Goal: Information Seeking & Learning: Check status

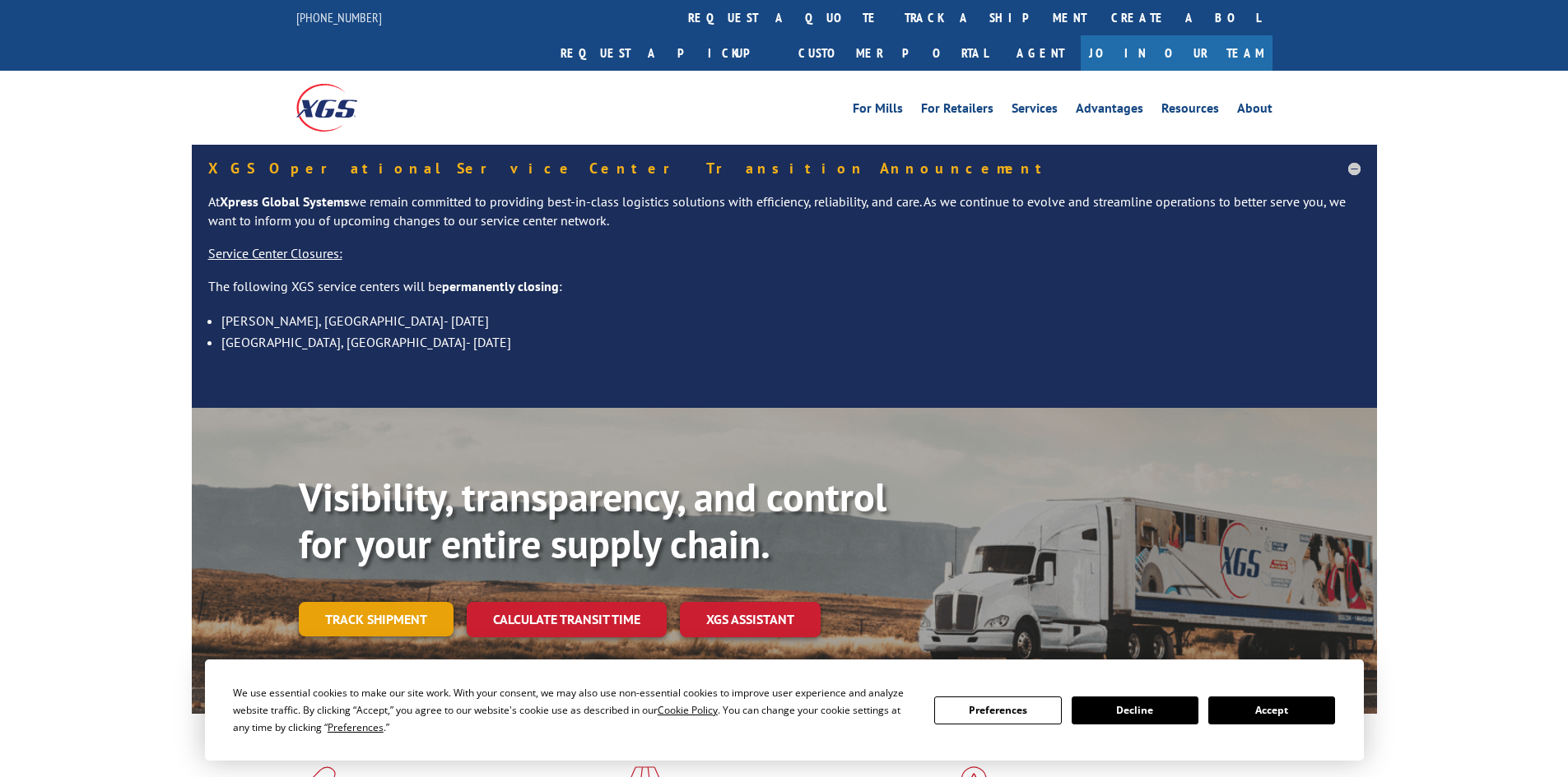
click at [397, 602] on link "Track shipment" at bounding box center [376, 619] width 155 height 34
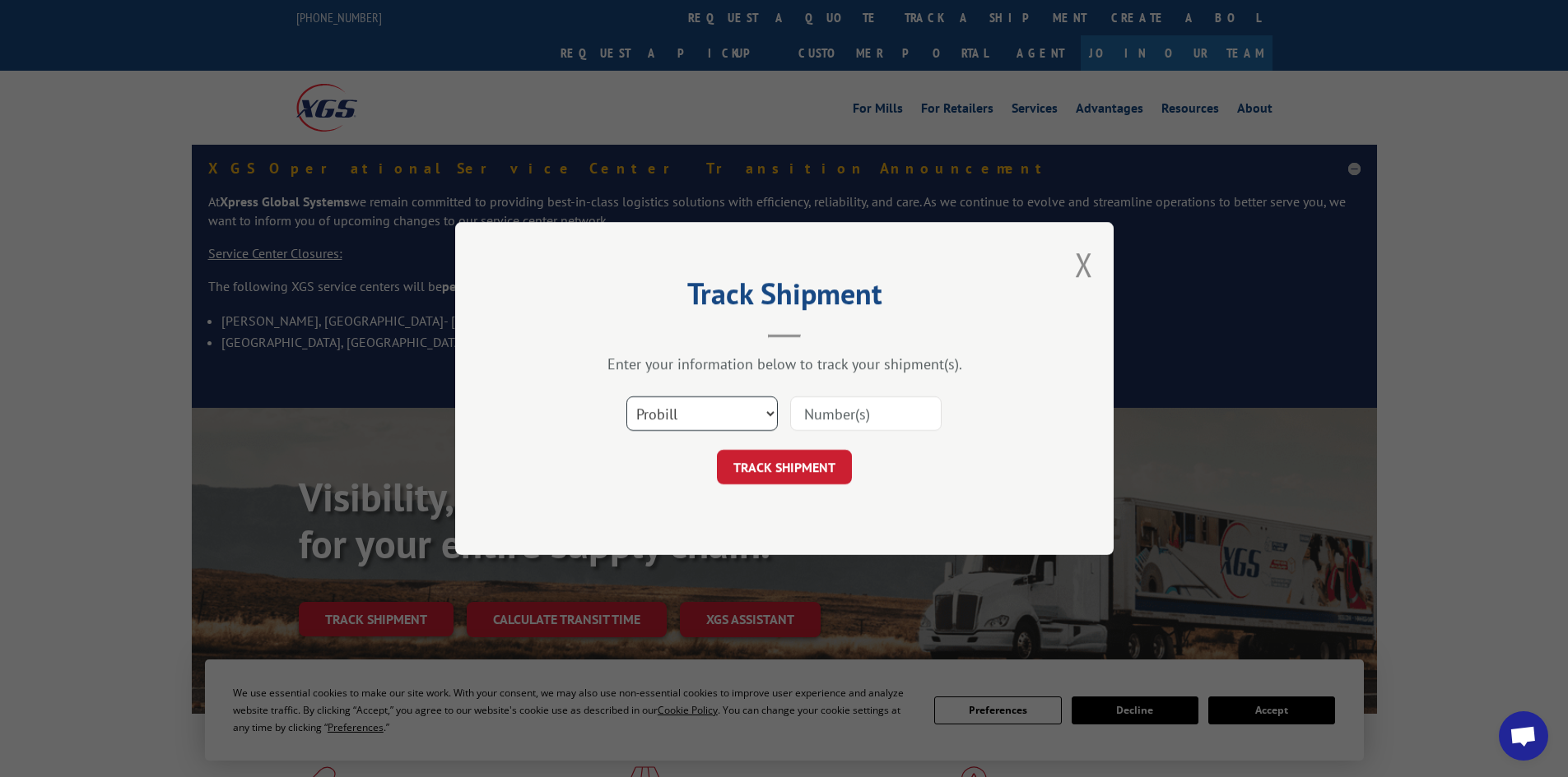
click at [766, 414] on select "Select category... Probill BOL PO" at bounding box center [701, 413] width 151 height 34
select select "po"
click at [626, 396] on select "Select category... Probill BOL PO" at bounding box center [701, 413] width 151 height 34
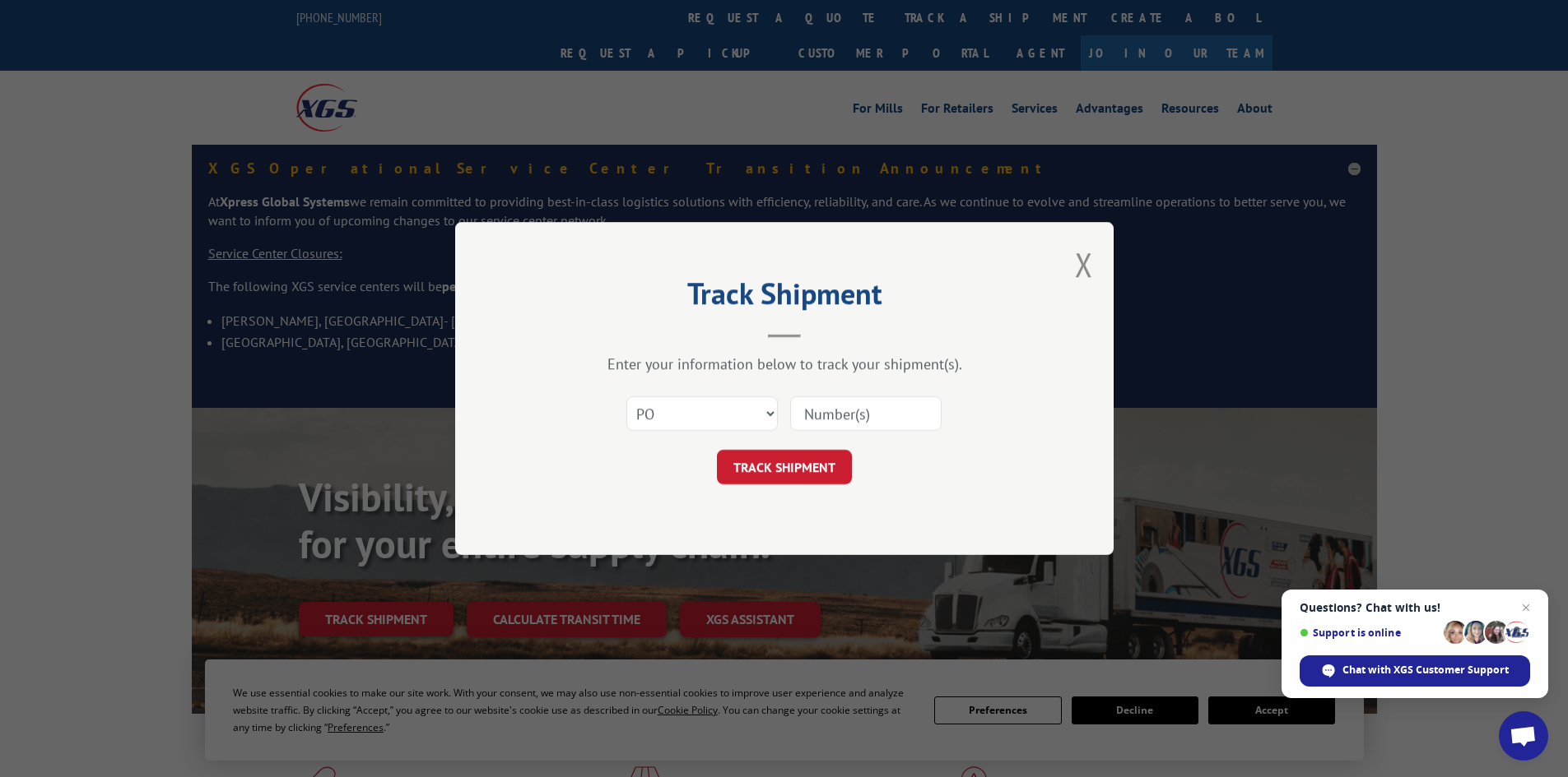
click at [843, 414] on input at bounding box center [865, 413] width 151 height 34
paste input "19545136"
type input "19545136"
click at [803, 464] on button "TRACK SHIPMENT" at bounding box center [784, 466] width 135 height 34
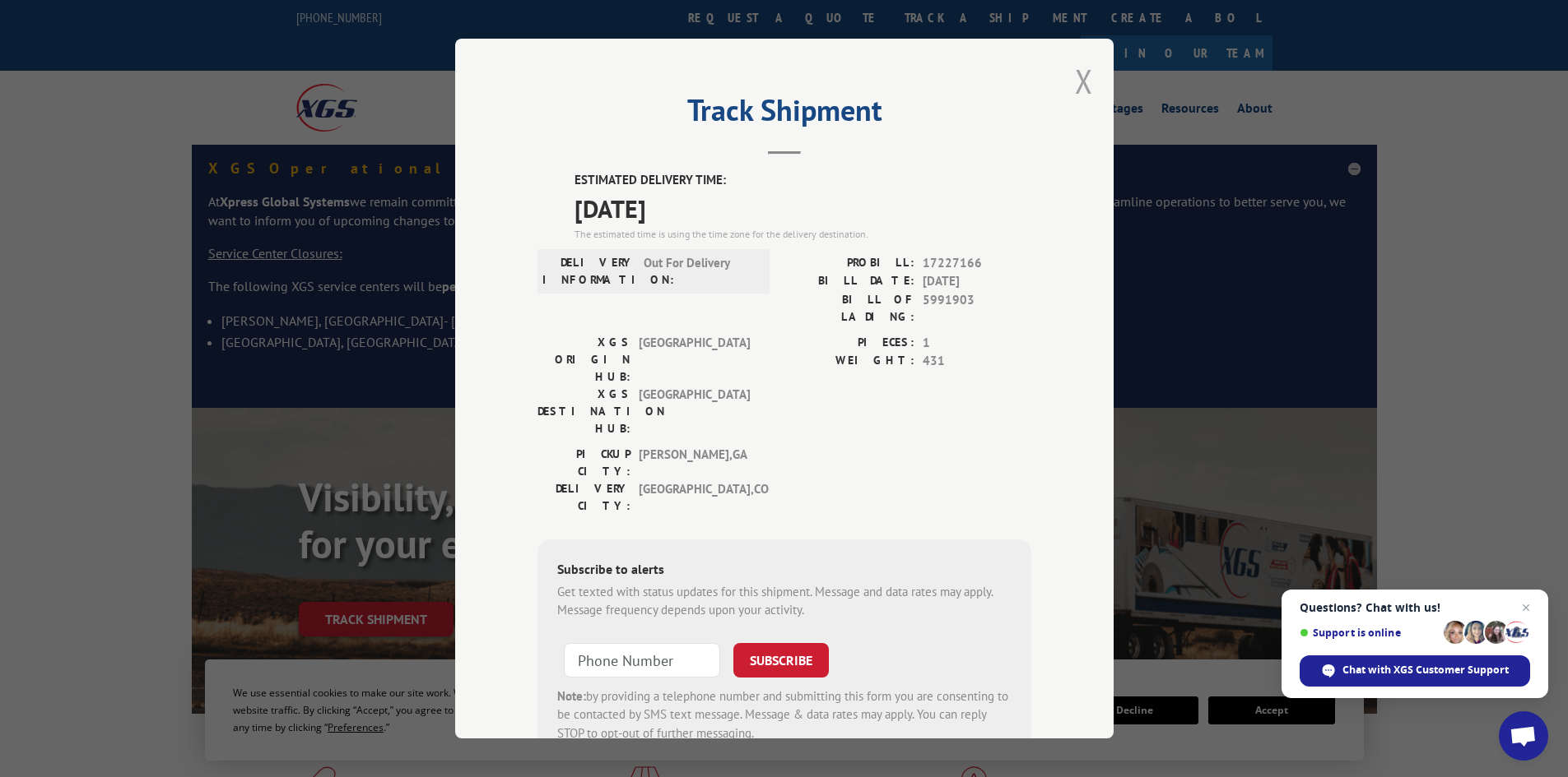
click at [1075, 68] on button "Close modal" at bounding box center [1084, 81] width 18 height 44
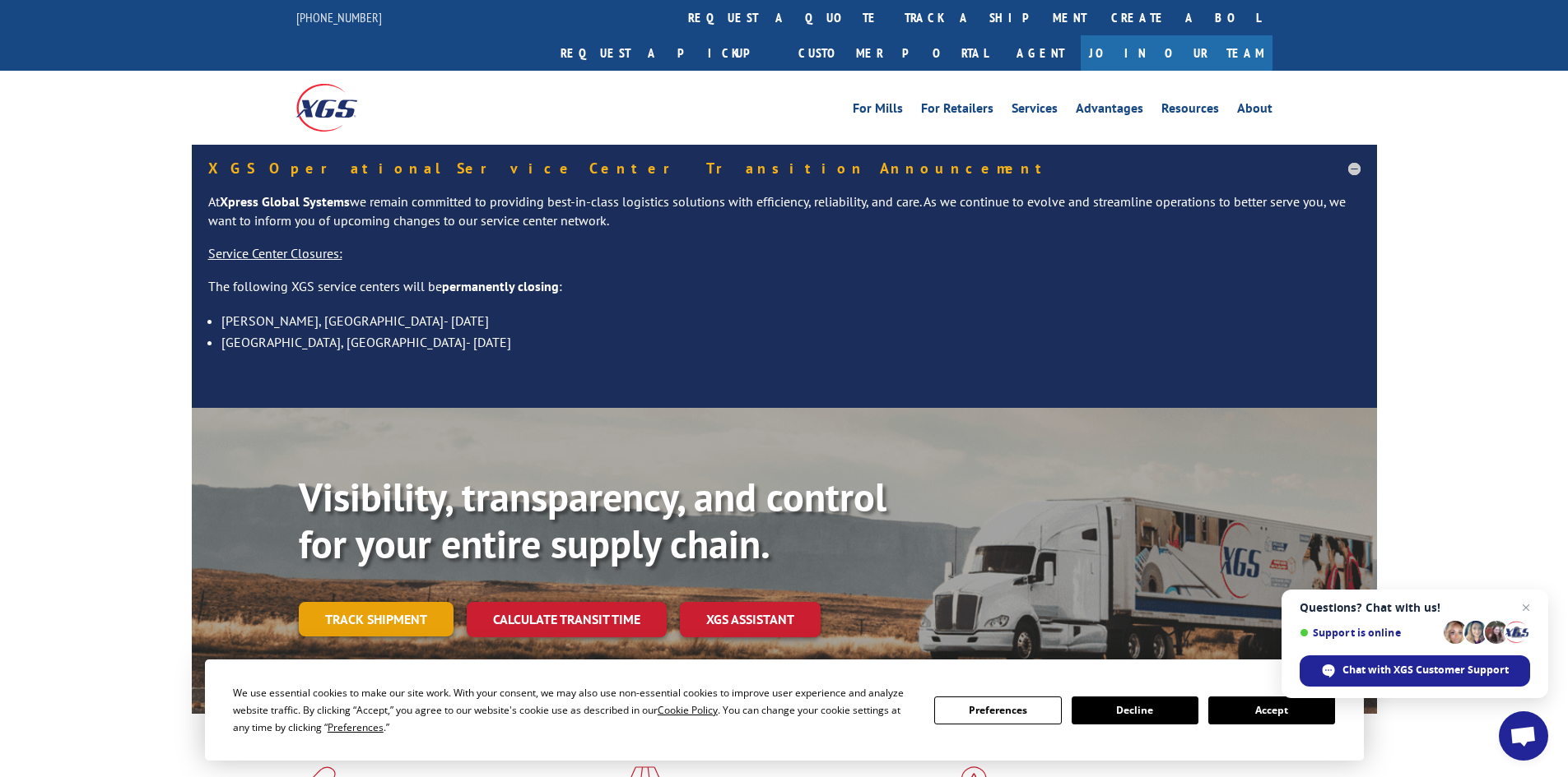
click at [390, 602] on link "Track shipment" at bounding box center [376, 619] width 155 height 34
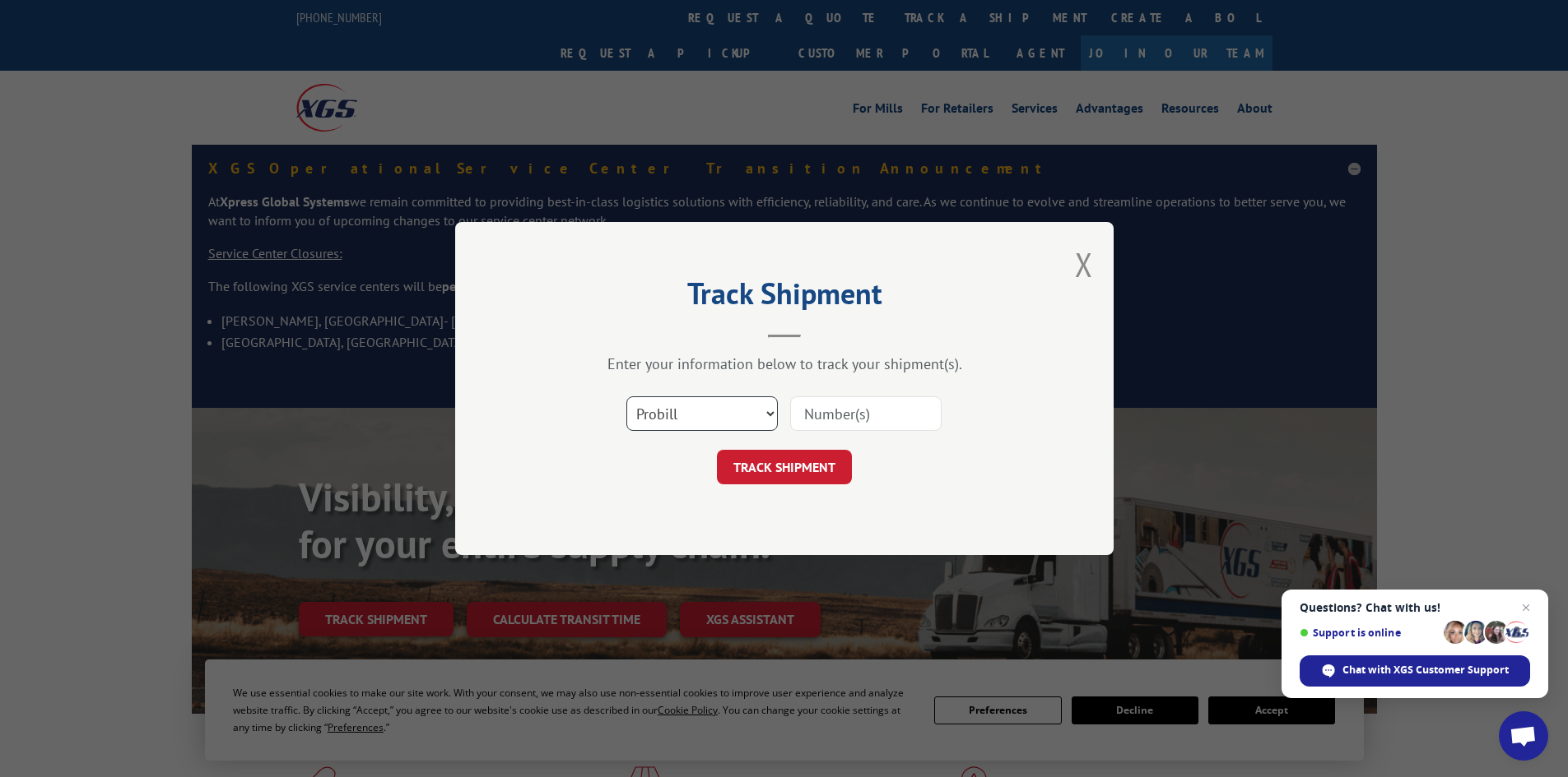
click at [767, 414] on select "Select category... Probill BOL PO" at bounding box center [701, 413] width 151 height 34
select select "po"
click at [626, 396] on select "Select category... Probill BOL PO" at bounding box center [701, 413] width 151 height 34
click at [849, 410] on input at bounding box center [865, 413] width 151 height 34
paste input "19545113"
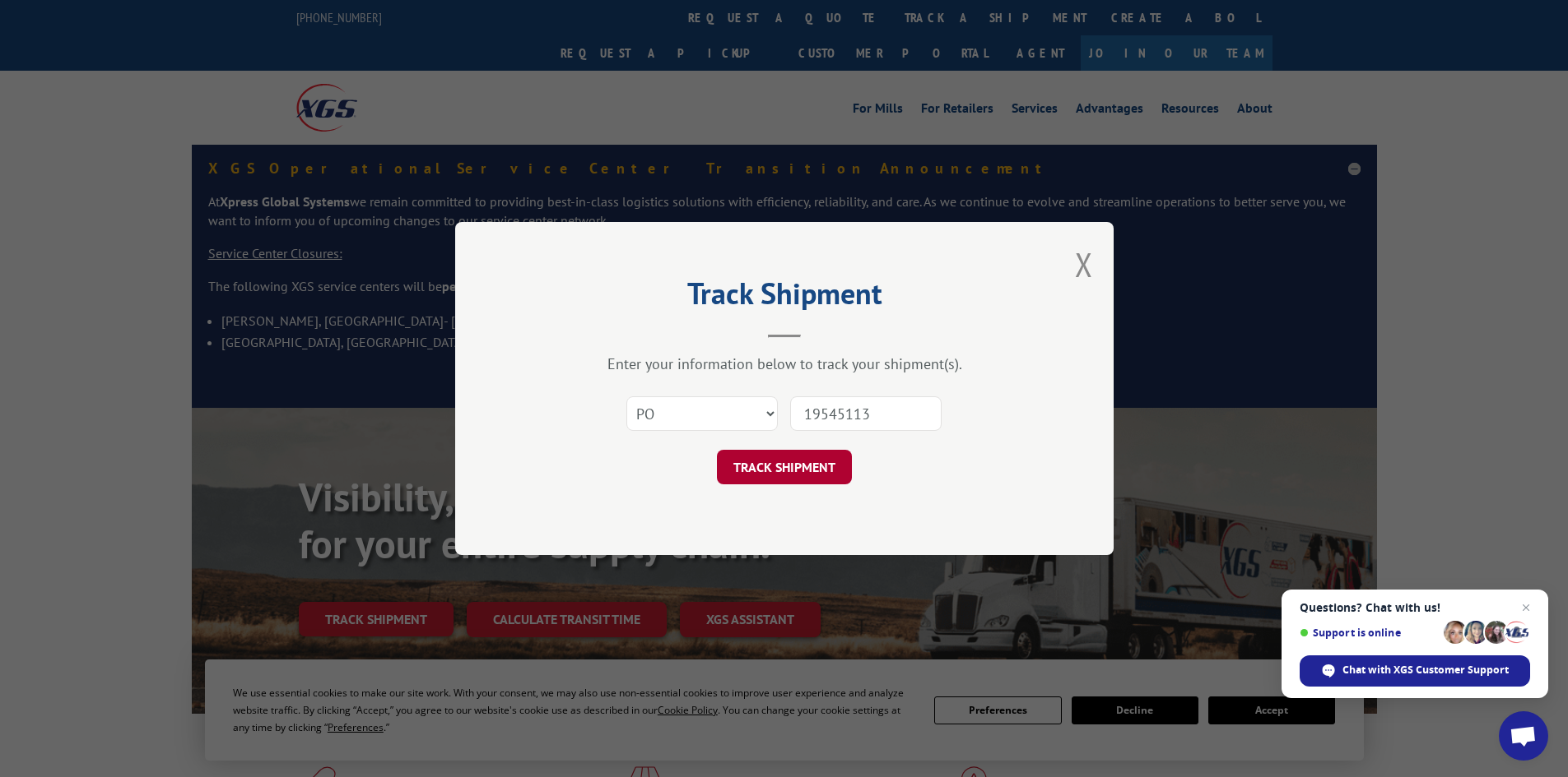
type input "19545113"
click at [810, 462] on button "TRACK SHIPMENT" at bounding box center [784, 466] width 135 height 34
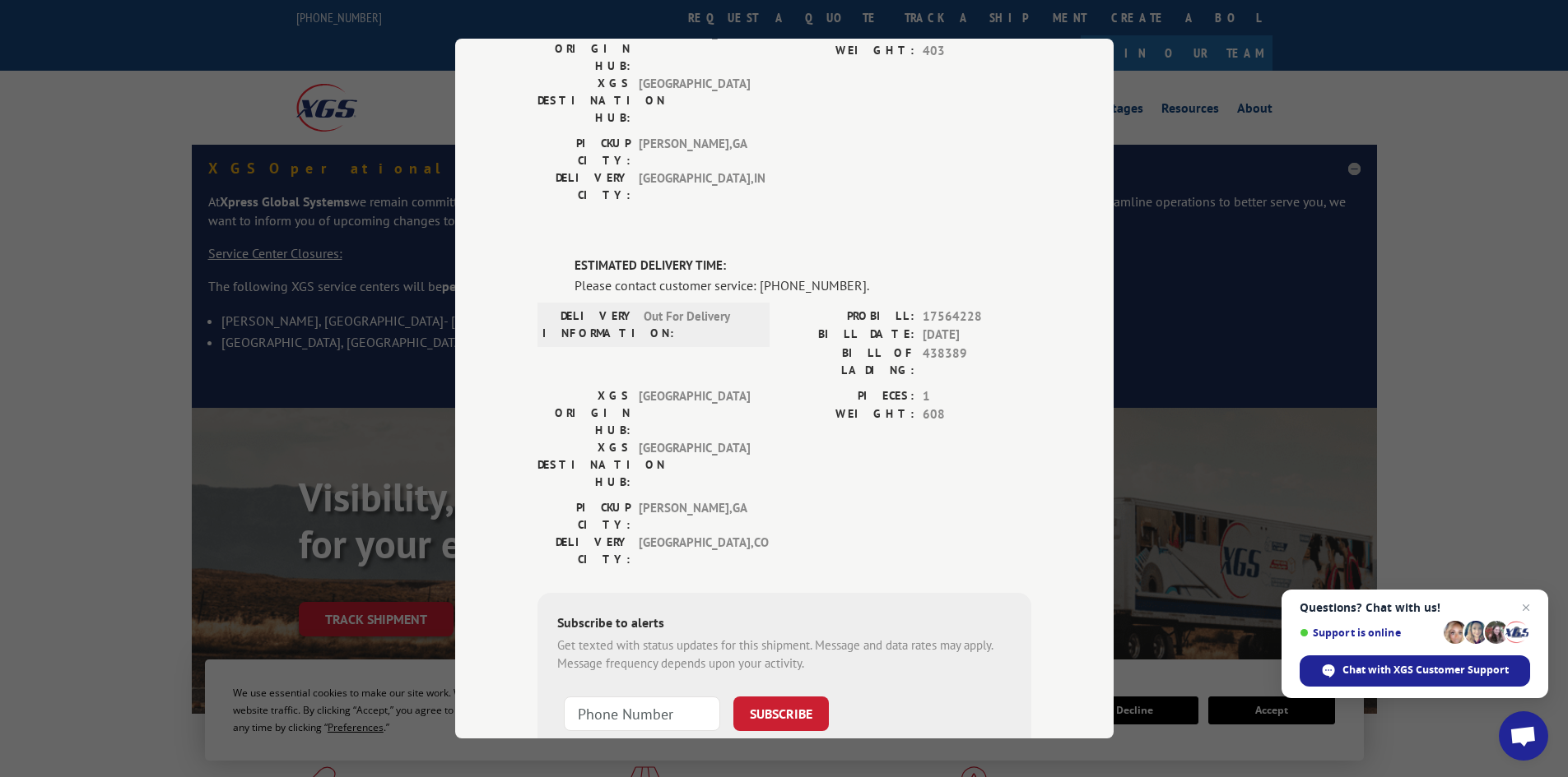
scroll to position [222, 0]
